Goal: Information Seeking & Learning: Learn about a topic

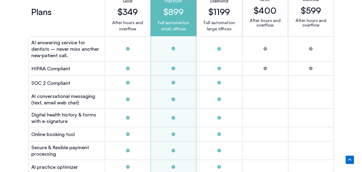
scroll to position [1365, 0]
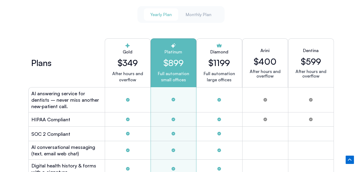
click at [166, 76] on p "Full automation small offices" at bounding box center [173, 76] width 37 height 12
click at [167, 101] on div "Tabs. Open items with Enter or Space, close with Escape and navigate using the …" at bounding box center [173, 99] width 46 height 25
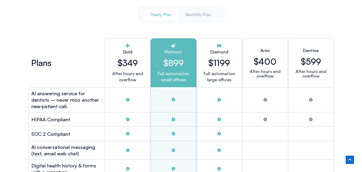
click at [177, 62] on h2 "$899" at bounding box center [173, 63] width 37 height 10
click at [170, 51] on h2 "Platinum" at bounding box center [173, 51] width 37 height 6
click at [130, 61] on h2 "$349" at bounding box center [127, 63] width 37 height 10
click at [176, 73] on p "Full automation small offices" at bounding box center [173, 76] width 37 height 12
click at [164, 72] on p "Full automation small offices" at bounding box center [173, 76] width 37 height 12
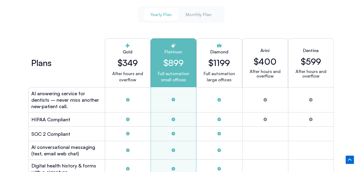
click at [164, 72] on p "Full automation small offices" at bounding box center [173, 76] width 37 height 12
click at [166, 79] on p "Full automation small offices" at bounding box center [173, 76] width 37 height 12
drag, startPoint x: 124, startPoint y: 47, endPoint x: 169, endPoint y: 55, distance: 44.9
click at [129, 48] on h2 "Gold" at bounding box center [127, 51] width 37 height 6
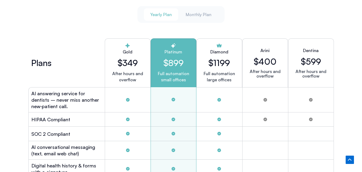
click at [176, 52] on h2 "Platinum" at bounding box center [173, 51] width 37 height 6
click at [182, 60] on h2 "$899" at bounding box center [173, 63] width 37 height 10
click at [130, 62] on h2 "$349" at bounding box center [127, 63] width 37 height 10
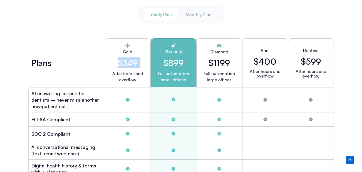
click at [130, 62] on h2 "$349" at bounding box center [127, 63] width 37 height 10
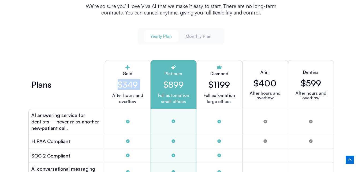
scroll to position [1338, 0]
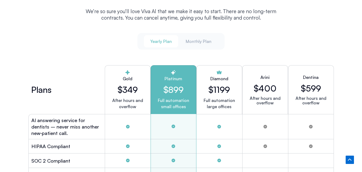
click at [172, 67] on div "Platinum $899 Full automation small offices" at bounding box center [173, 89] width 46 height 49
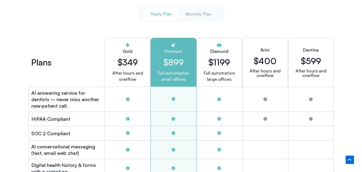
scroll to position [1392, 0]
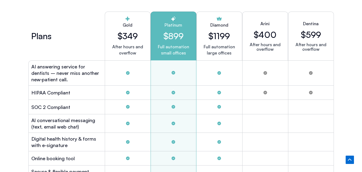
click at [172, 31] on h2 "$899" at bounding box center [173, 36] width 37 height 10
